Goal: Task Accomplishment & Management: Manage account settings

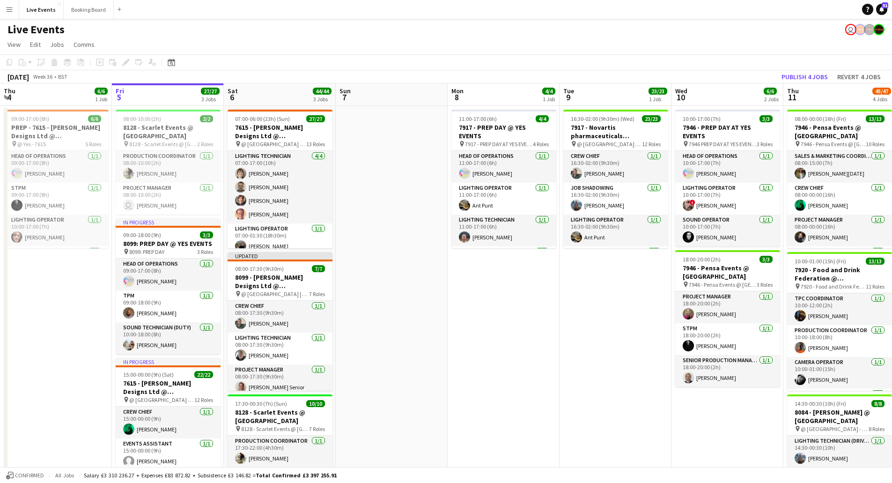
scroll to position [166, 0]
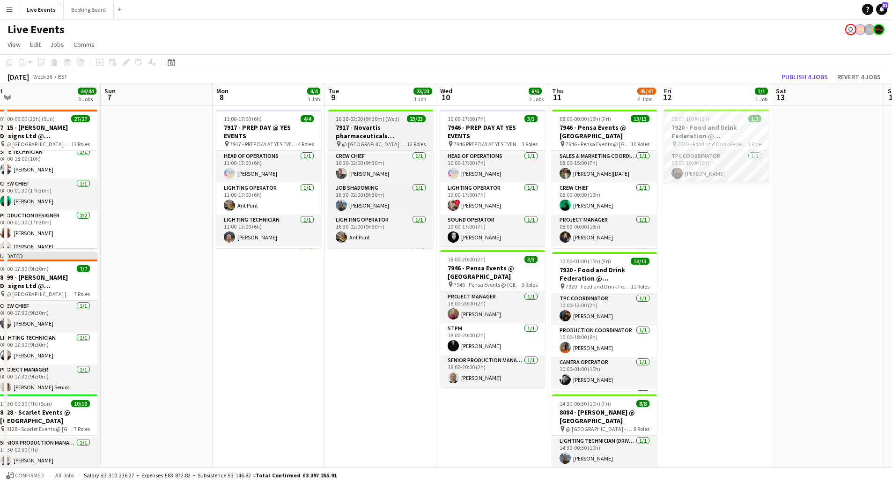
click at [362, 127] on h3 "7917 - Novartis pharmaceuticals Corporation @ [GEOGRAPHIC_DATA]" at bounding box center [380, 131] width 105 height 17
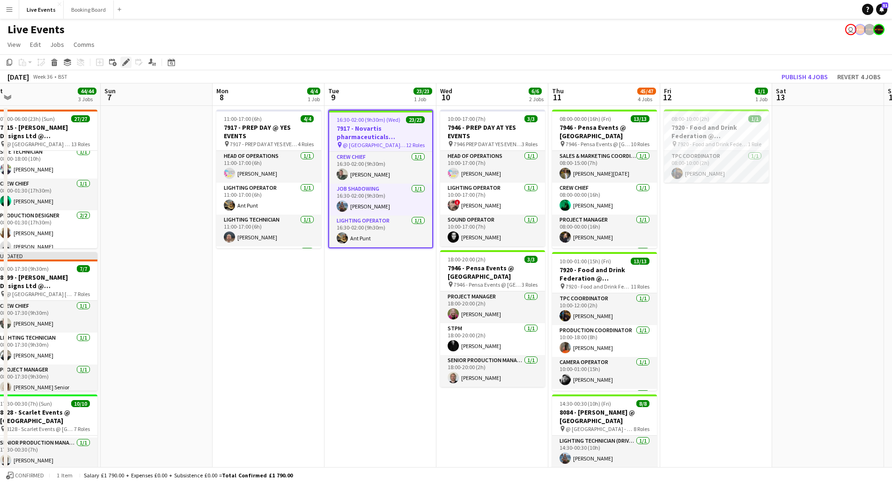
click at [126, 61] on icon at bounding box center [125, 62] width 5 height 5
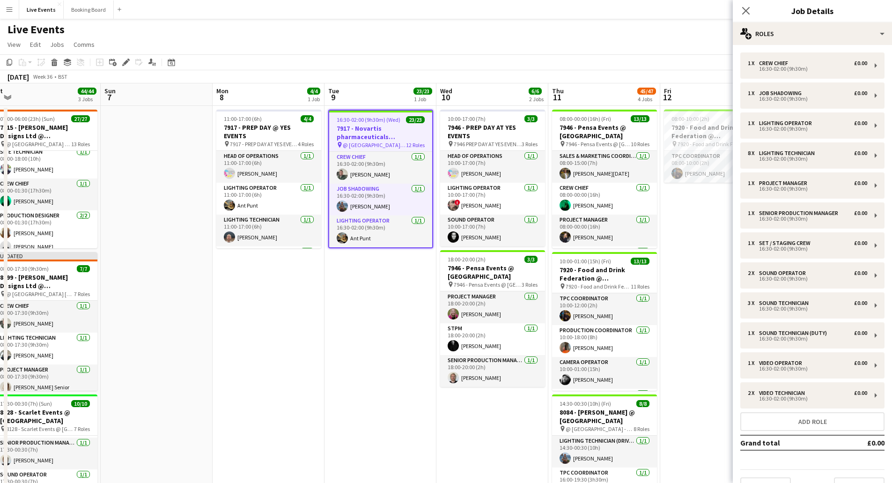
scroll to position [21, 0]
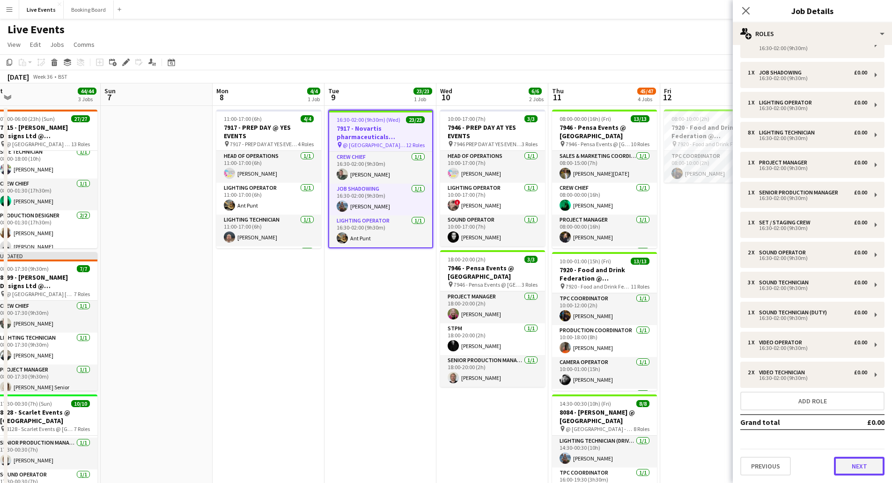
click at [851, 467] on button "Next" at bounding box center [859, 466] width 51 height 19
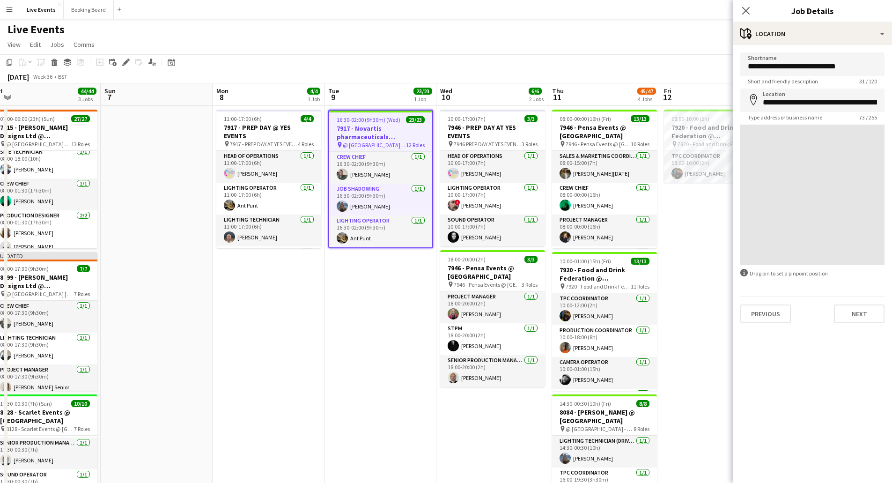
scroll to position [0, 0]
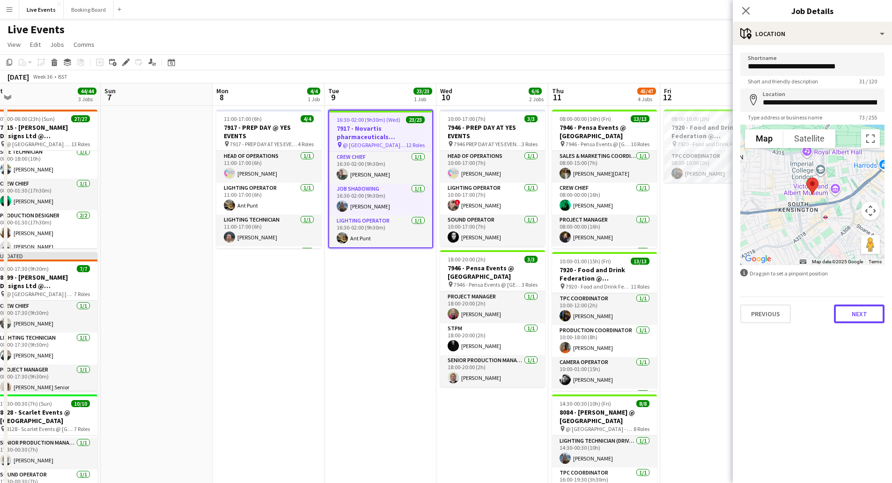
click at [867, 312] on button "Next" at bounding box center [859, 313] width 51 height 19
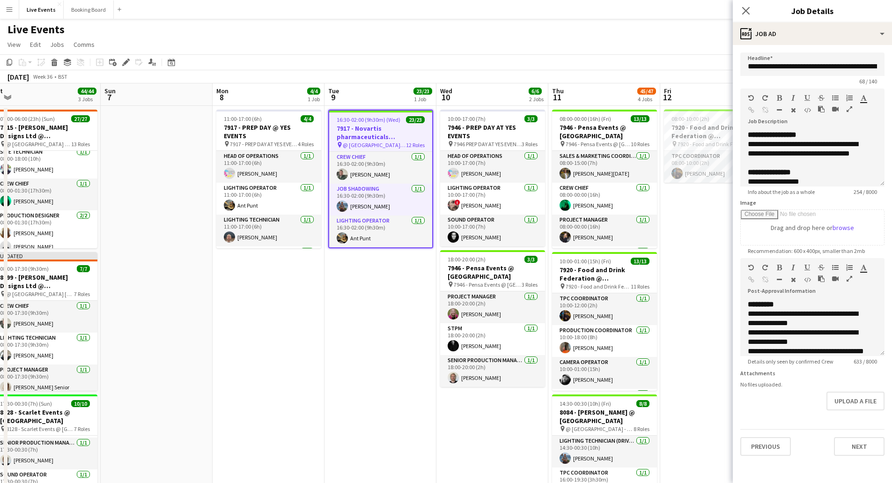
scroll to position [47, 0]
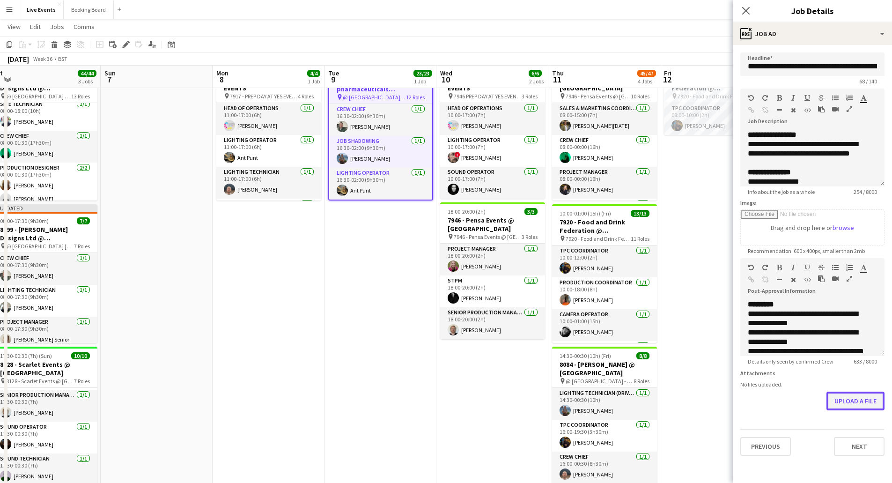
click at [850, 402] on button "Upload a file" at bounding box center [856, 401] width 58 height 19
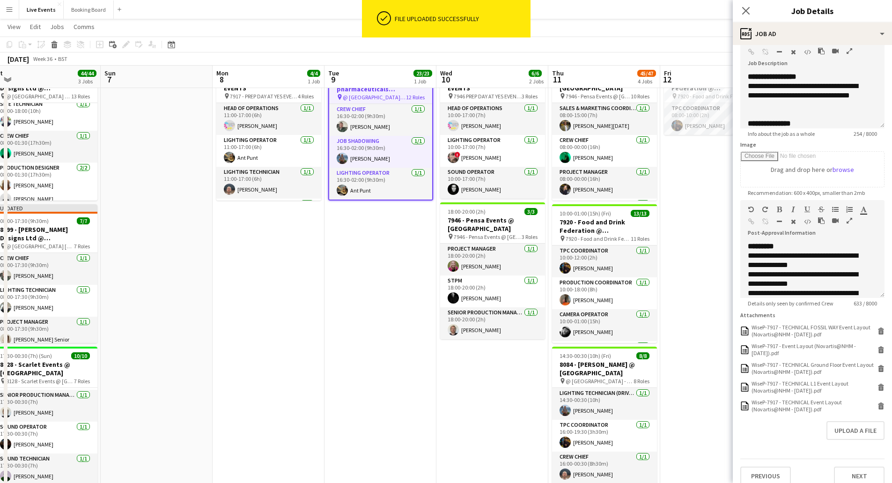
scroll to position [74, 0]
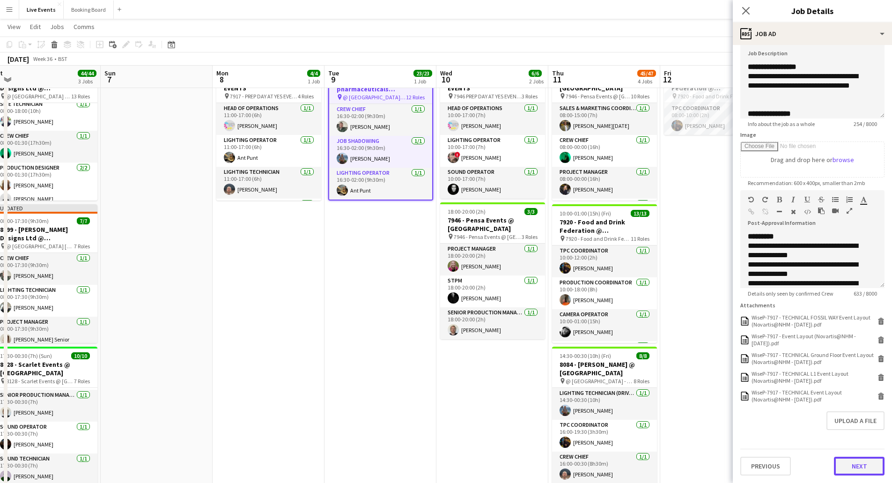
click at [863, 469] on button "Next" at bounding box center [859, 466] width 51 height 19
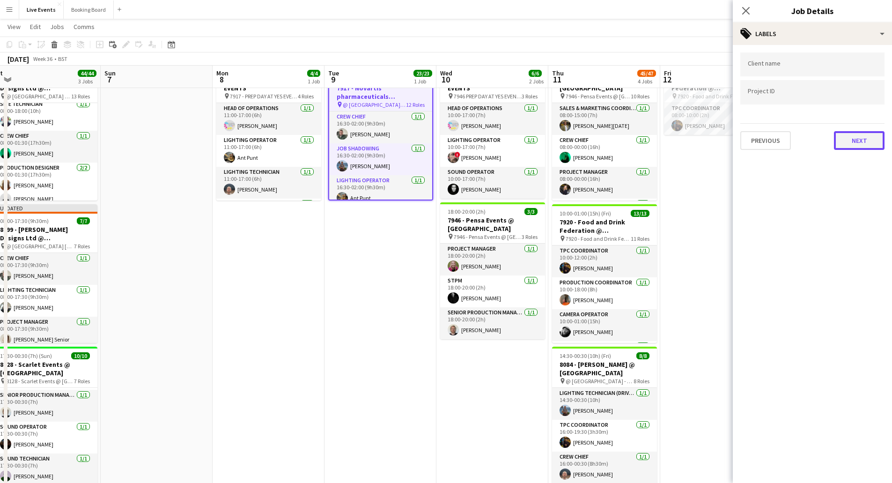
click at [861, 138] on button "Next" at bounding box center [859, 140] width 51 height 19
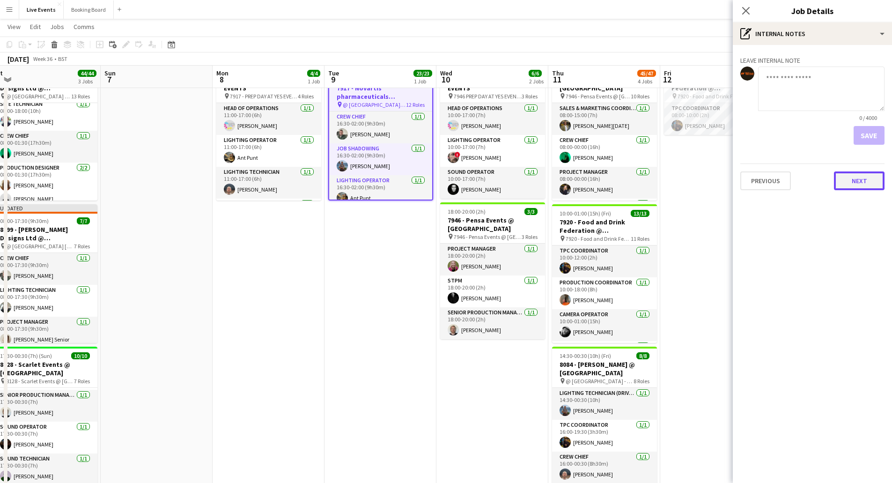
click at [852, 181] on button "Next" at bounding box center [859, 180] width 51 height 19
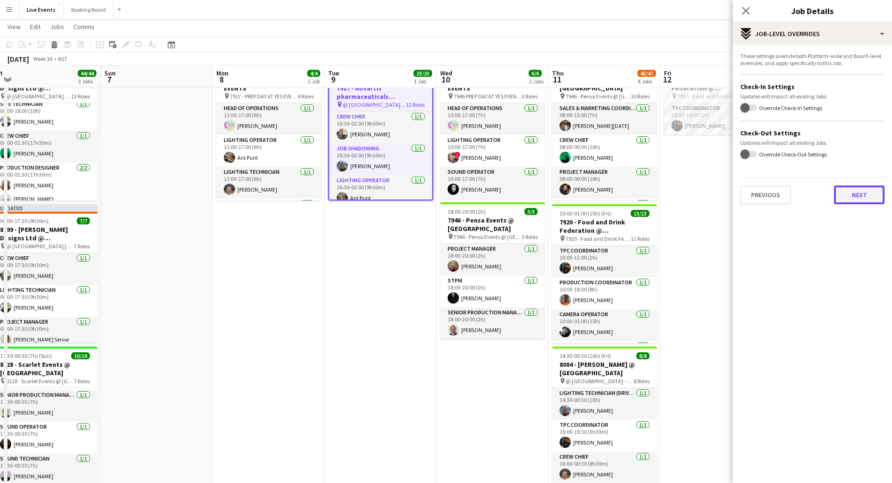
click at [849, 197] on button "Next" at bounding box center [859, 194] width 51 height 19
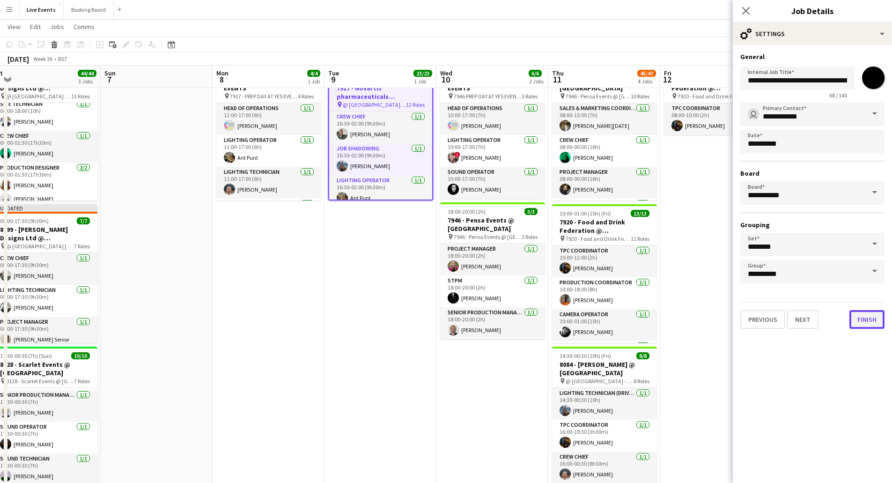
click at [872, 321] on button "Finish" at bounding box center [867, 319] width 35 height 19
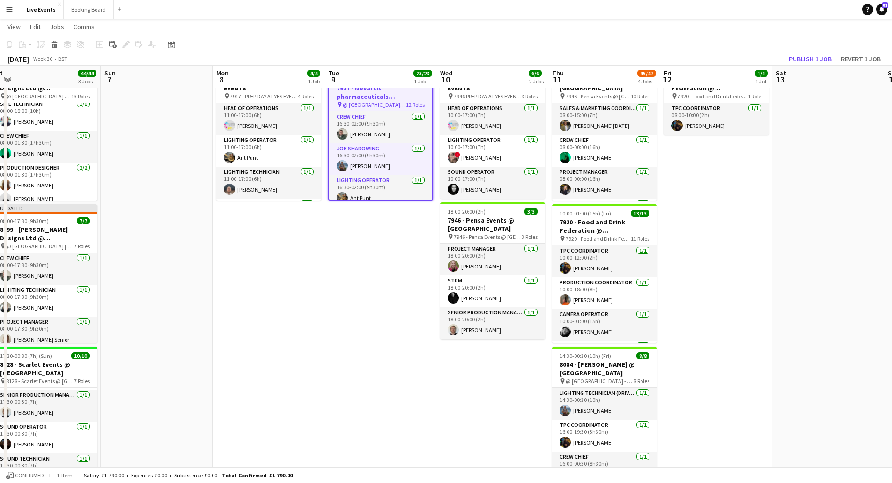
click at [377, 90] on h3 "7917 - Novartis pharmaceuticals Corporation @ [GEOGRAPHIC_DATA]" at bounding box center [380, 92] width 103 height 17
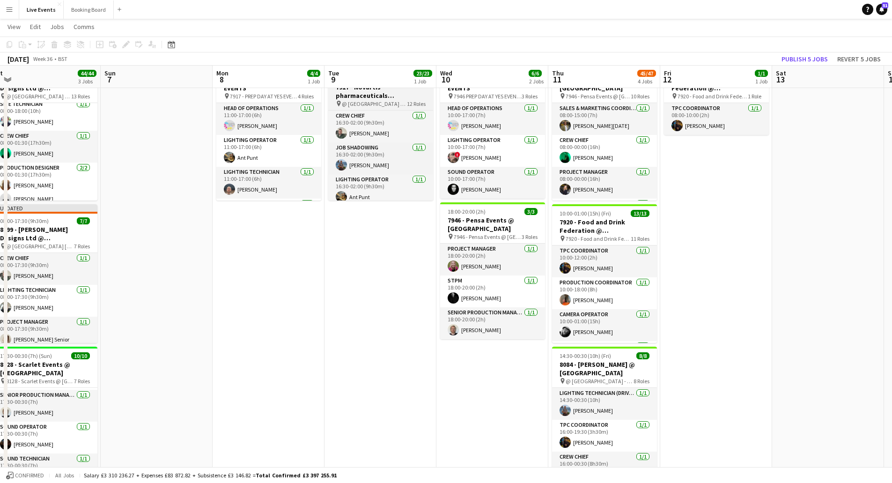
click at [383, 99] on h3 "7917 - Novartis pharmaceuticals Corporation @ [GEOGRAPHIC_DATA]" at bounding box center [380, 91] width 105 height 17
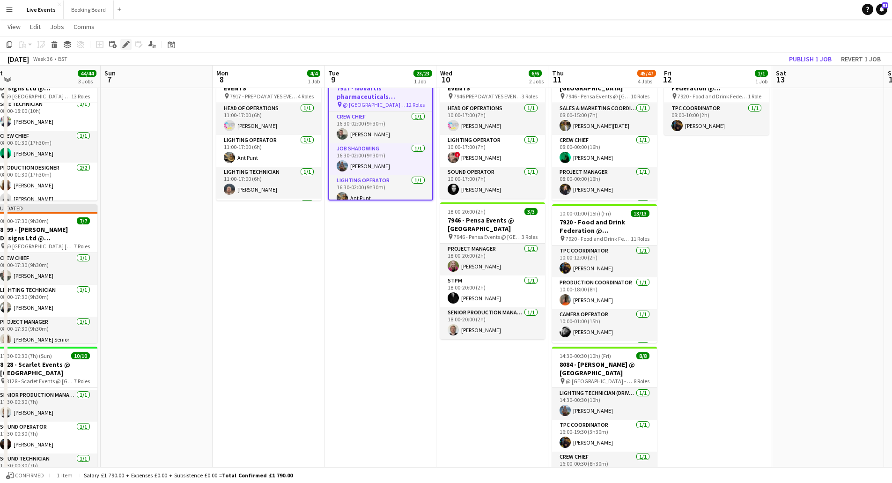
click at [126, 48] on icon "Edit" at bounding box center [125, 44] width 7 height 7
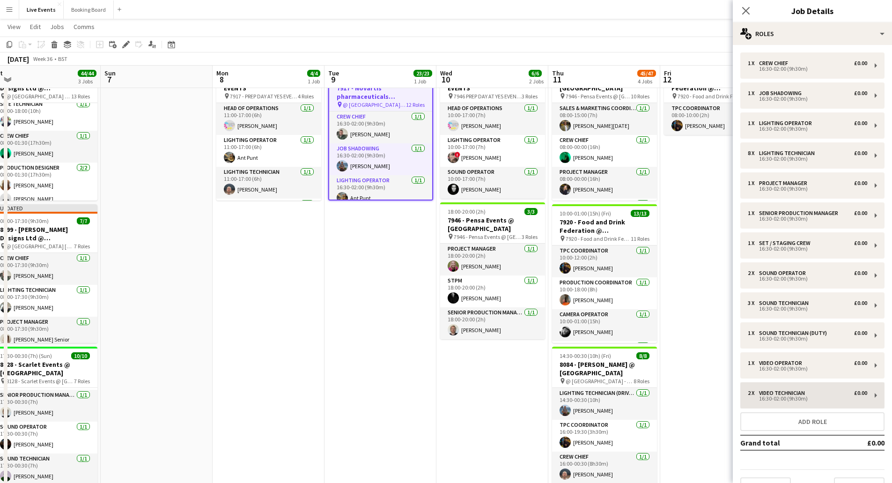
scroll to position [21, 0]
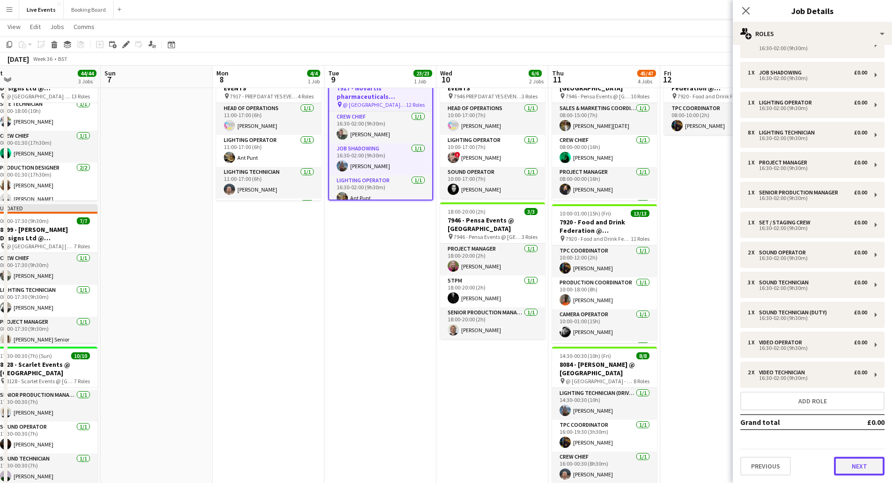
click at [859, 469] on button "Next" at bounding box center [859, 466] width 51 height 19
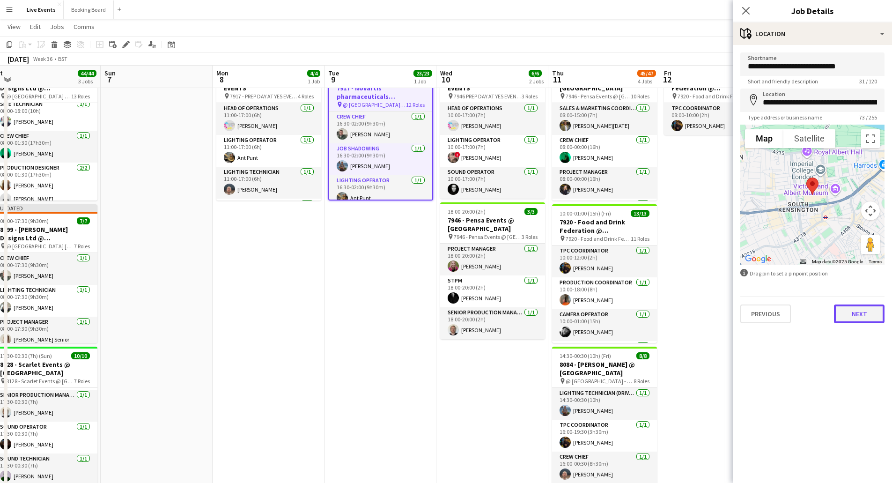
click at [858, 318] on button "Next" at bounding box center [859, 313] width 51 height 19
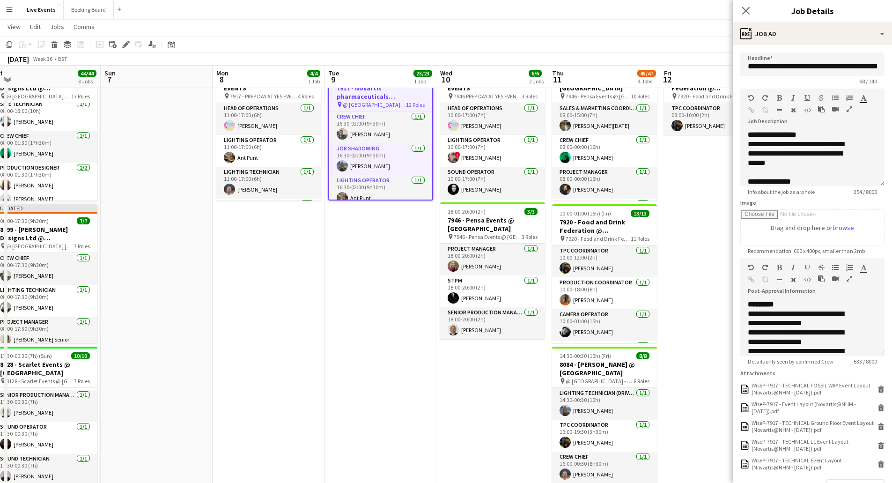
scroll to position [22, 0]
click at [741, 13] on icon "Close pop-in" at bounding box center [745, 10] width 9 height 9
